Goal: Information Seeking & Learning: Learn about a topic

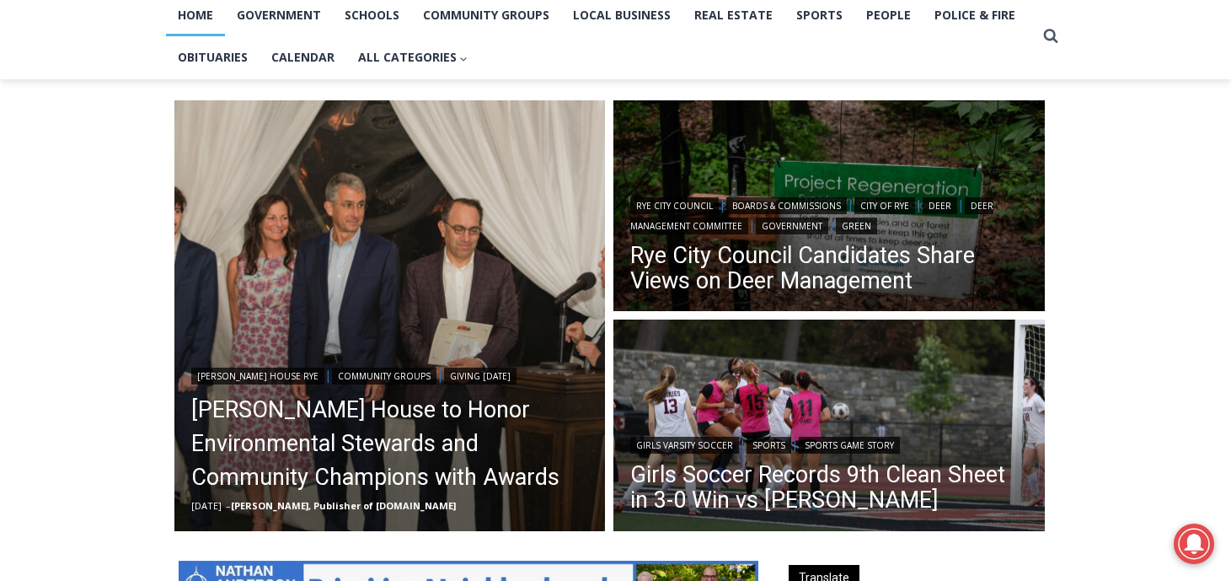
scroll to position [375, 0]
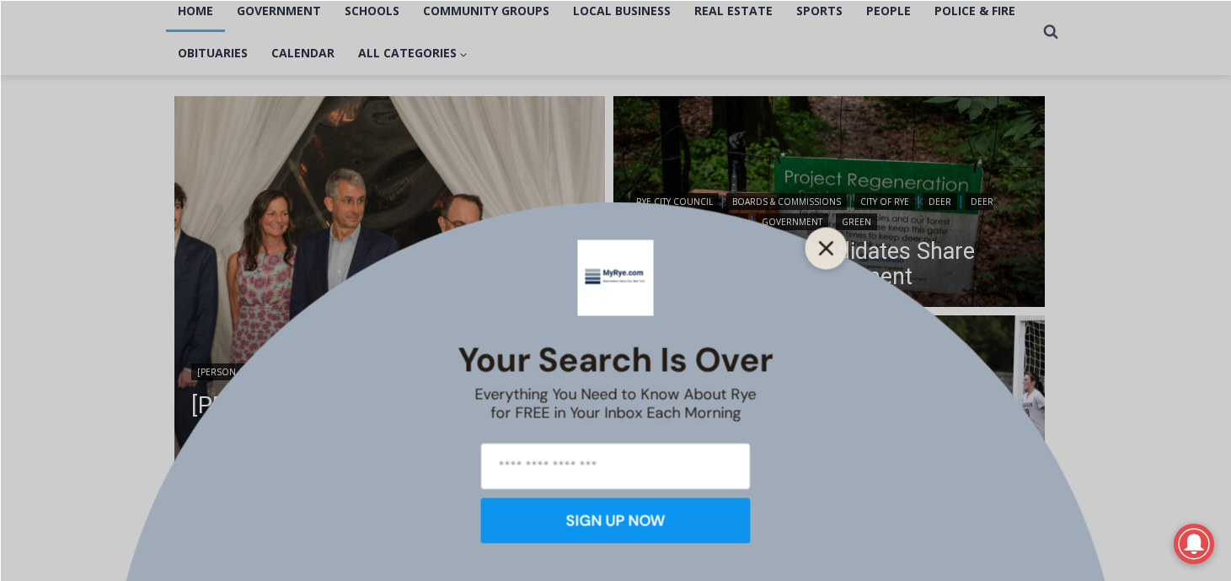
click at [819, 244] on icon "Close" at bounding box center [826, 247] width 15 height 15
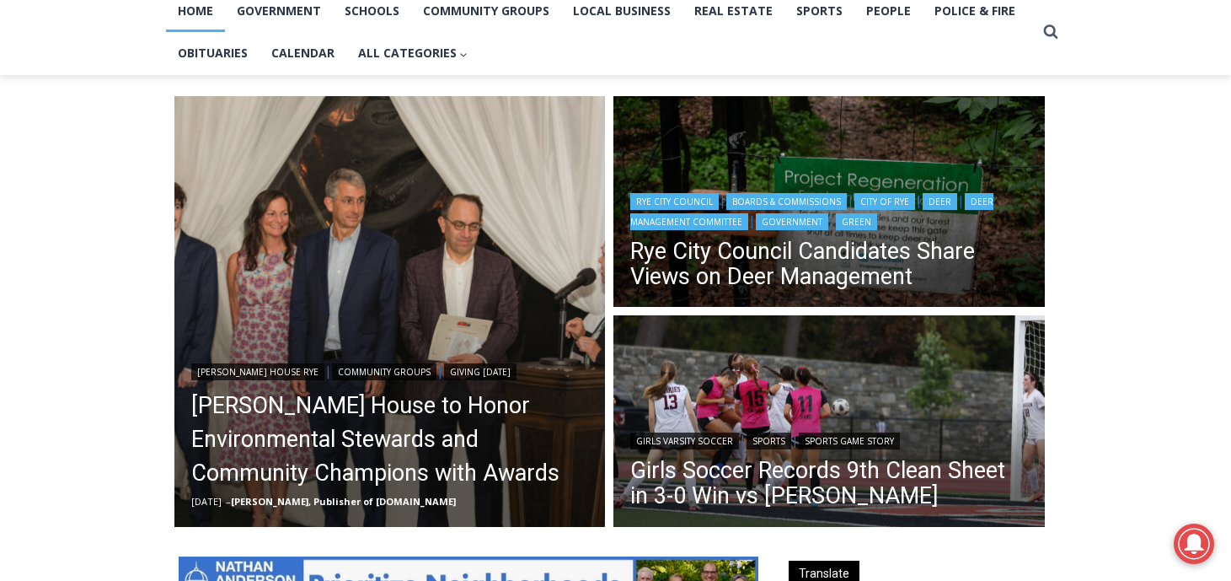
scroll to position [393, 0]
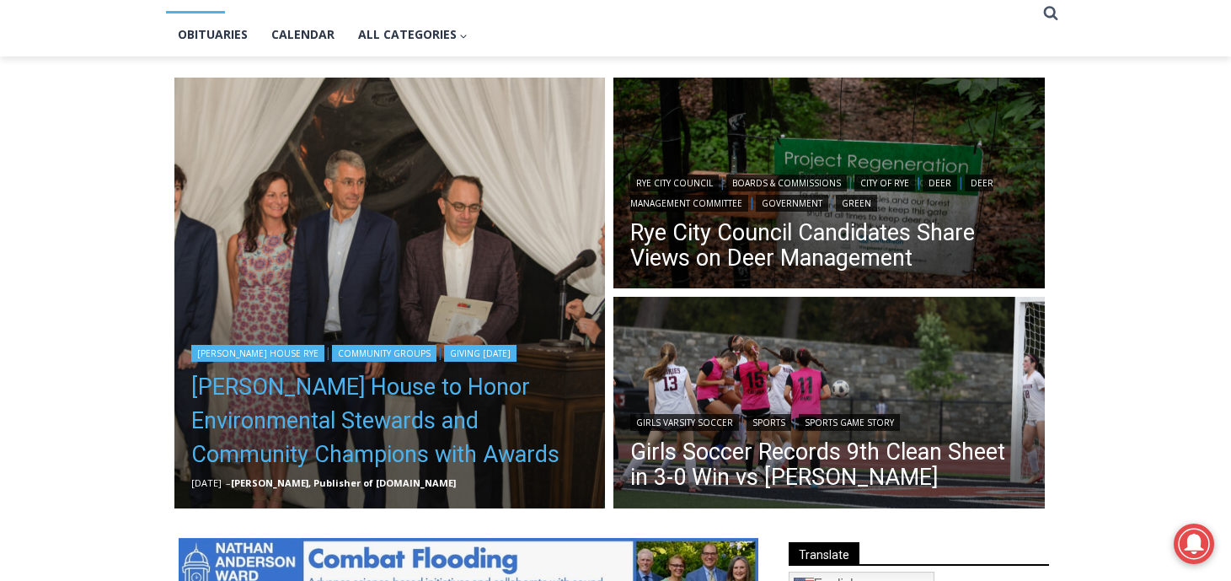
click at [387, 408] on link "[PERSON_NAME] House to Honor Environmental Stewards and Community Champions wit…" at bounding box center [390, 420] width 398 height 101
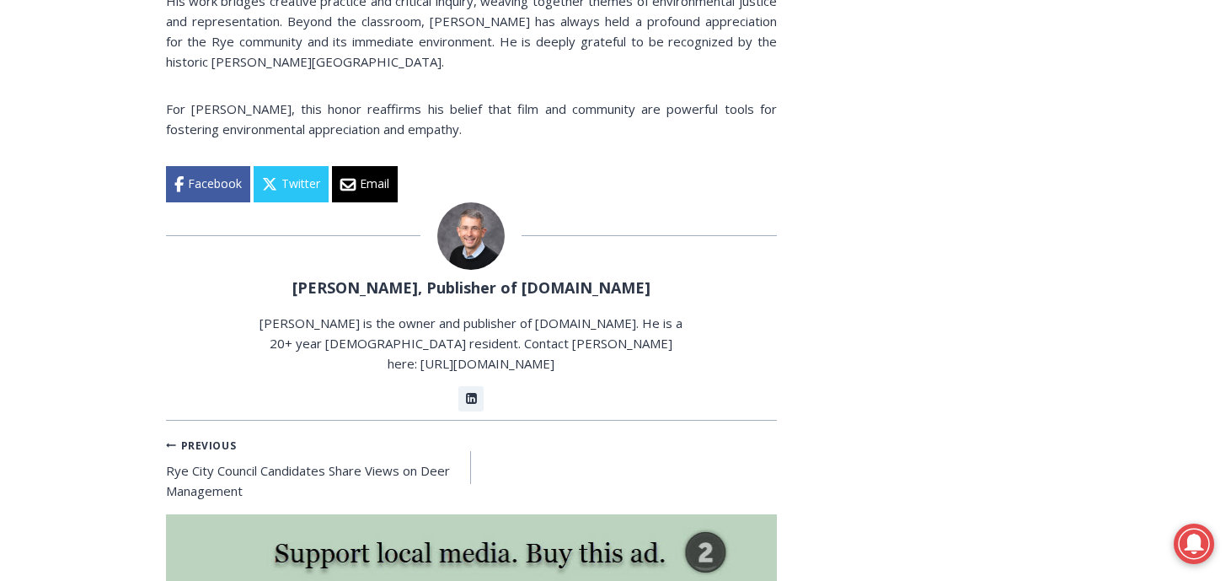
scroll to position [9697, 0]
